Goal: Transaction & Acquisition: Purchase product/service

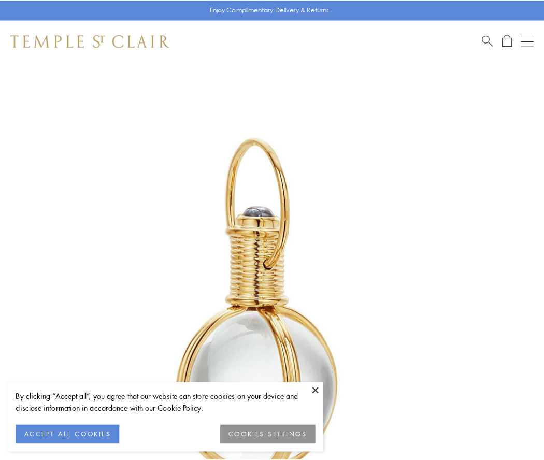
scroll to position [270, 0]
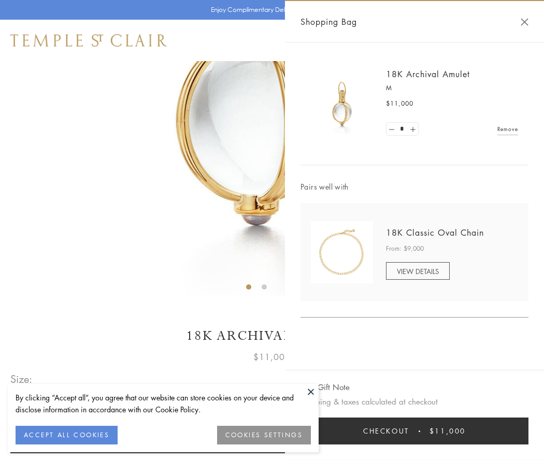
click at [414, 431] on button "Checkout $11,000" at bounding box center [414, 431] width 228 height 27
